Goal: Navigation & Orientation: Find specific page/section

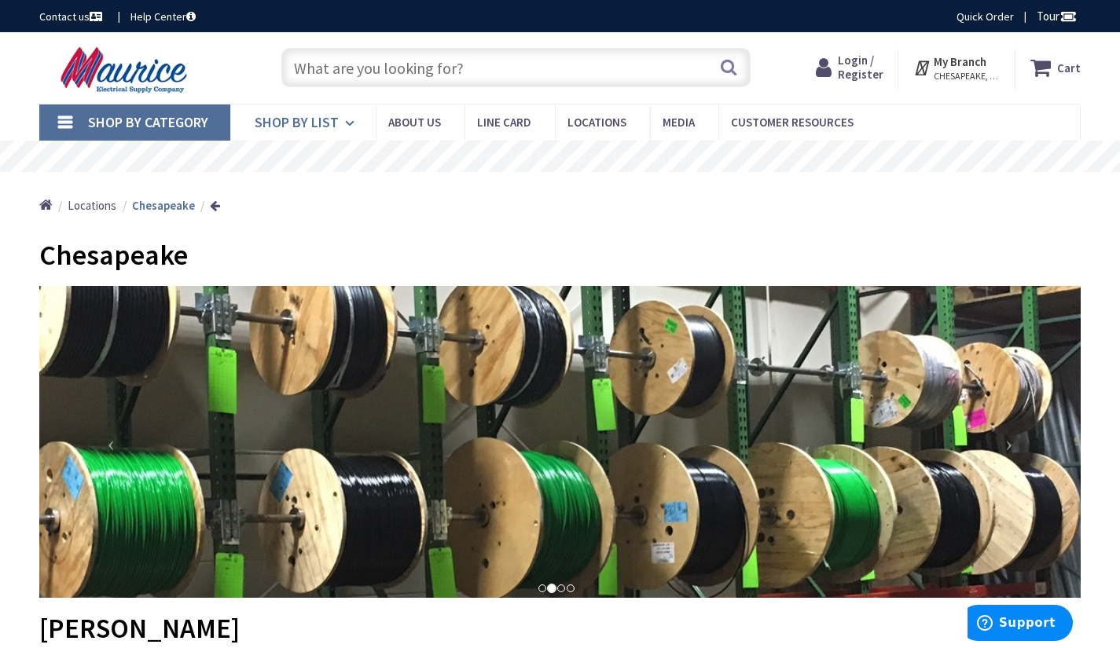
click at [350, 122] on icon at bounding box center [352, 123] width 15 height 35
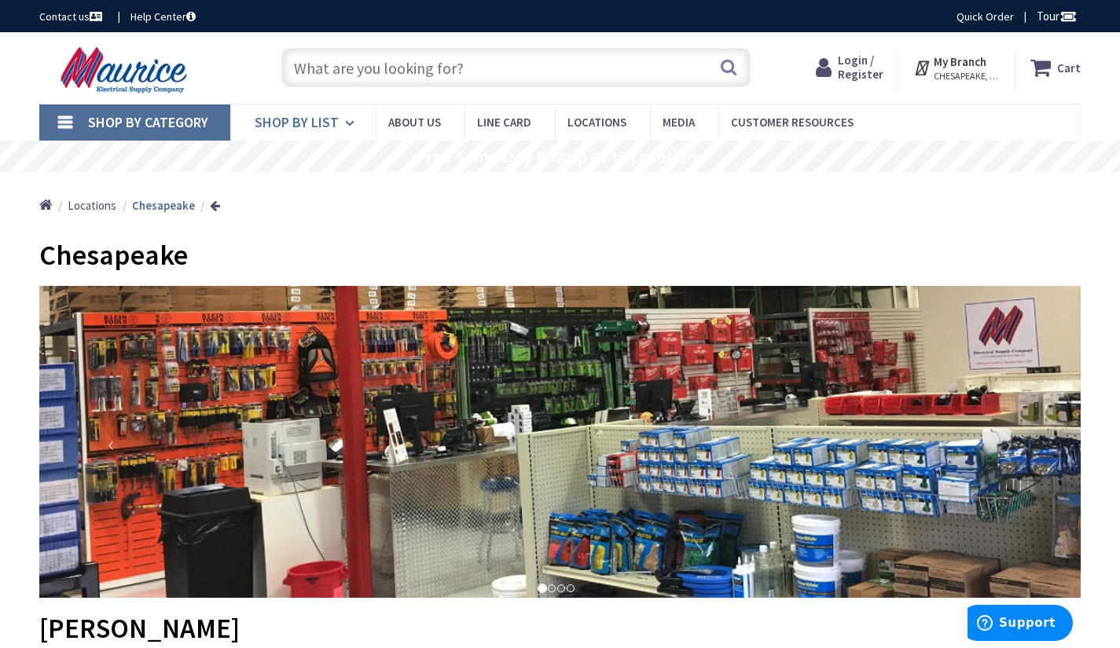
click at [338, 119] on link "Shop By List" at bounding box center [302, 123] width 145 height 36
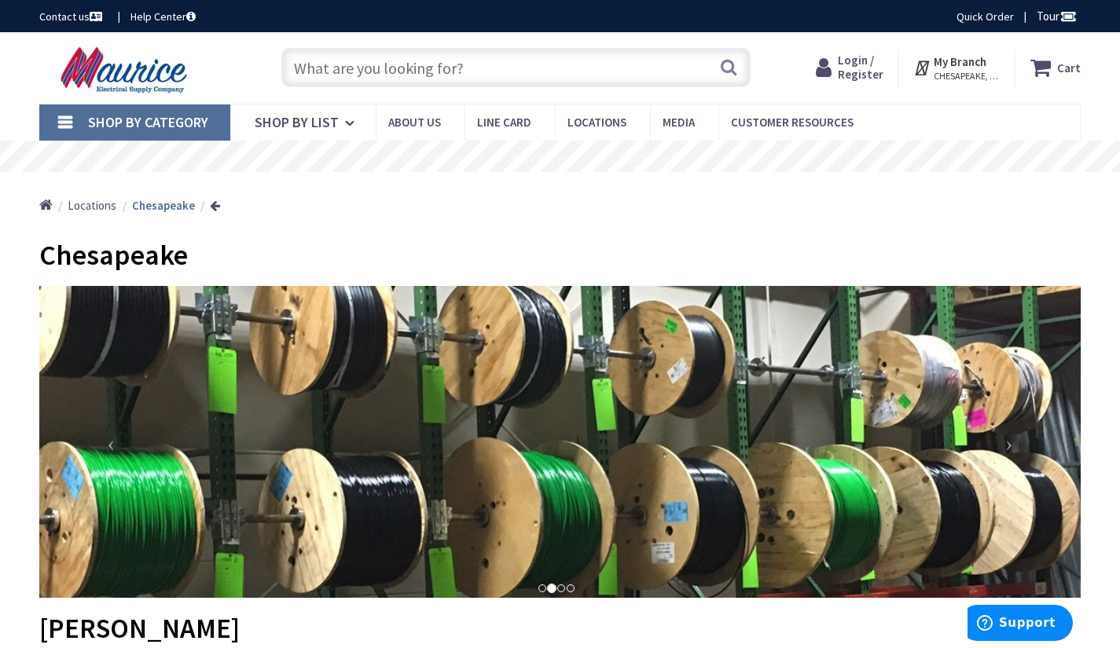
click at [528, 215] on div "Home Locations Chesapeake" at bounding box center [560, 200] width 1120 height 56
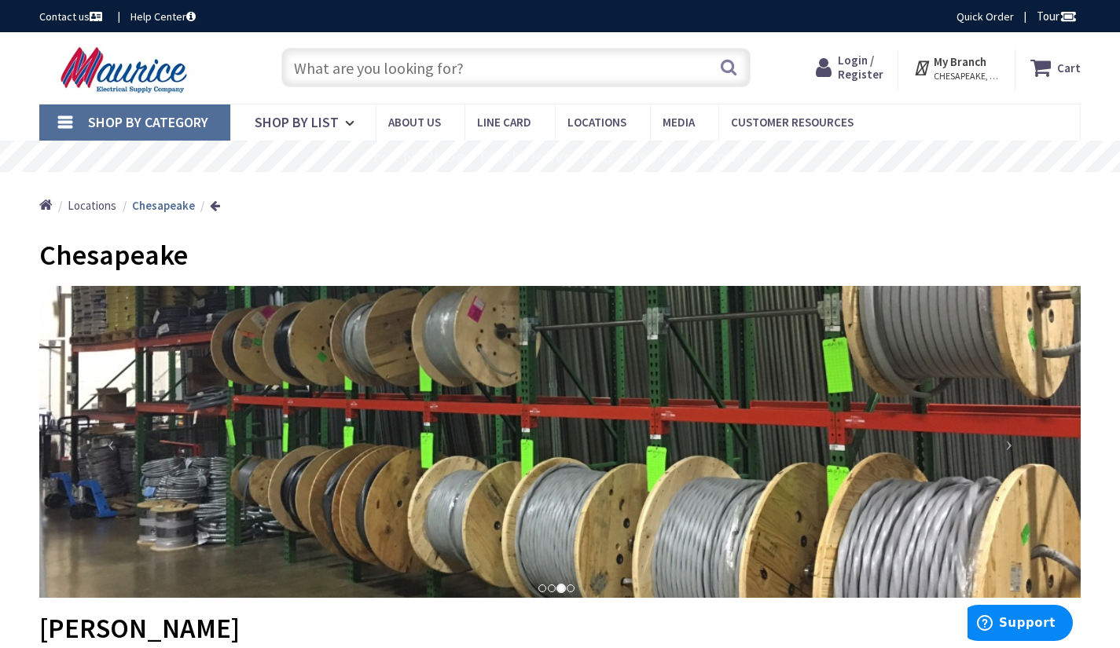
click at [954, 71] on span "CHESAPEAKE, [GEOGRAPHIC_DATA]" at bounding box center [966, 76] width 67 height 13
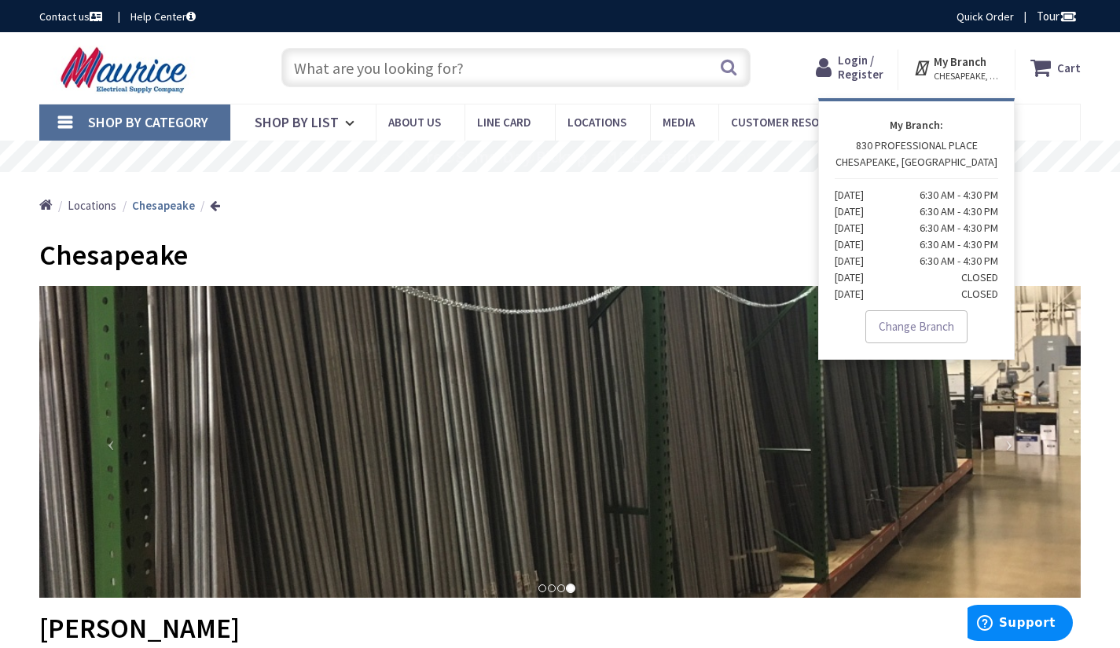
click at [619, 217] on div "Home Locations Chesapeake" at bounding box center [560, 200] width 1120 height 56
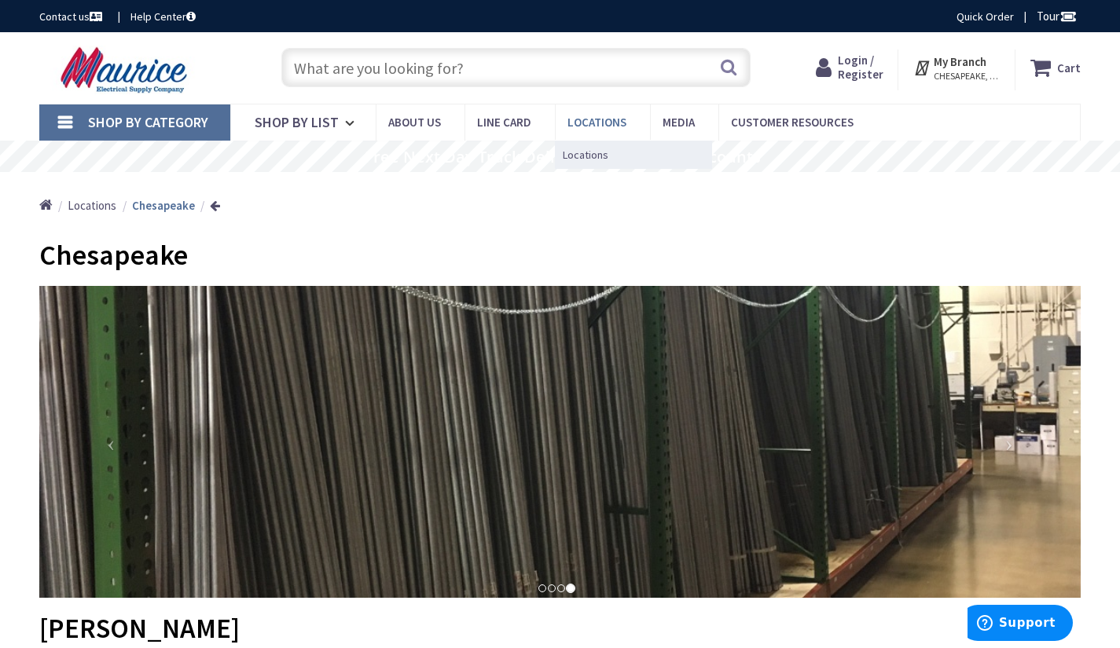
click at [585, 124] on span "Locations" at bounding box center [596, 122] width 59 height 15
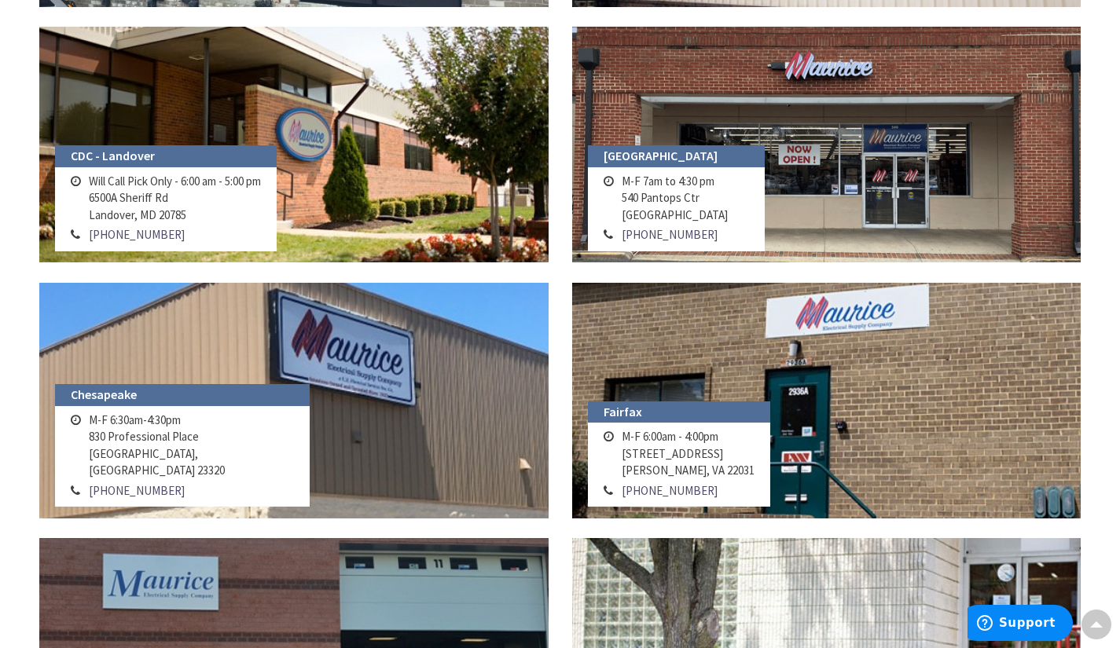
scroll to position [561, 0]
